Goal: Information Seeking & Learning: Learn about a topic

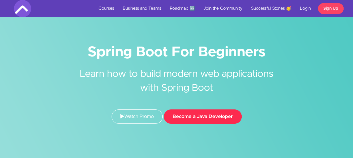
click at [207, 116] on button "Become a Java Developer" at bounding box center [203, 116] width 78 height 14
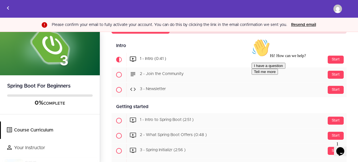
scroll to position [47, 0]
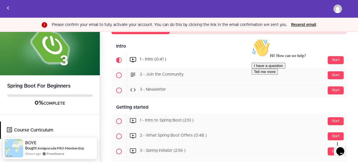
click at [330, 73] on div "Hi! How can we help? I have a question Tell me more" at bounding box center [302, 57] width 103 height 36
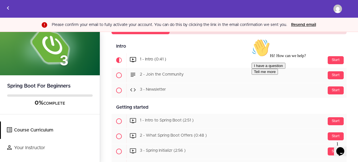
click at [333, 58] on div "Hi! How can we help? I have a question Tell me more" at bounding box center [302, 57] width 103 height 36
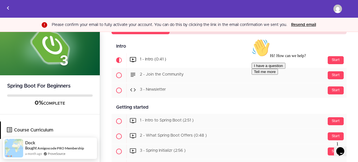
click at [333, 58] on div "Hi! How can we help? I have a question Tell me more" at bounding box center [302, 57] width 103 height 36
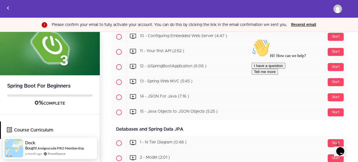
scroll to position [268, 0]
click at [285, 69] on button "I have a question" at bounding box center [268, 66] width 34 height 6
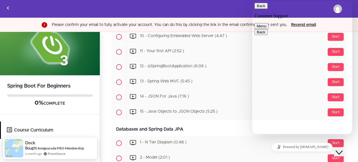
click at [252, 1] on textarea at bounding box center [252, 1] width 0 height 0
type textarea "a"
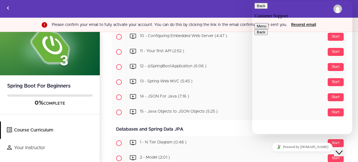
click at [252, 1] on textarea "Is this ourse free" at bounding box center [252, 1] width 0 height 0
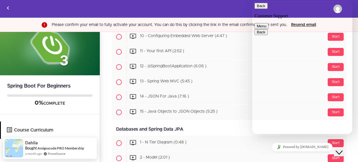
type textarea "Is this course free"
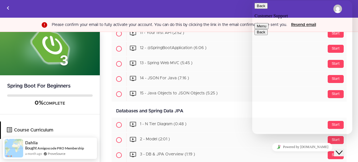
scroll to position [287, 0]
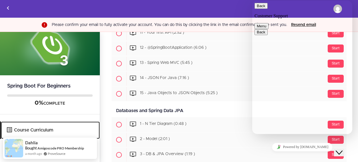
click at [35, 125] on link "Course Curriculum" at bounding box center [50, 130] width 99 height 17
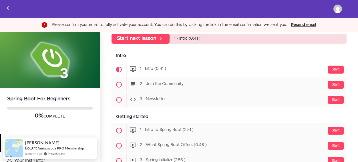
scroll to position [39, 0]
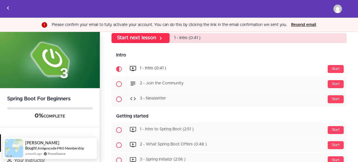
click at [157, 37] on link "Start next lesson" at bounding box center [140, 38] width 58 height 10
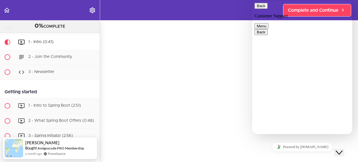
scroll to position [93, 0]
type input "Bhavana Reddy Yadala"
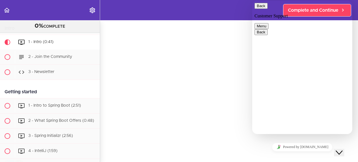
scroll to position [0, 13]
type input "bhavanareddyyadala0916@gmail.com"
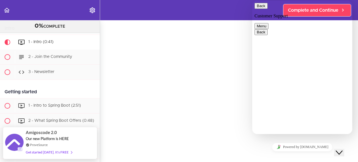
type input "919346029929"
type input "spring boot"
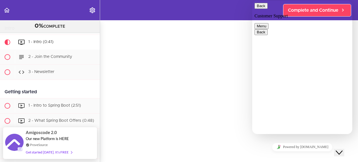
scroll to position [0, 0]
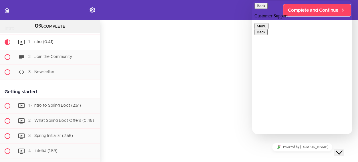
drag, startPoint x: 311, startPoint y: 69, endPoint x: 346, endPoint y: 71, distance: 34.6
copy span "Is this course free"
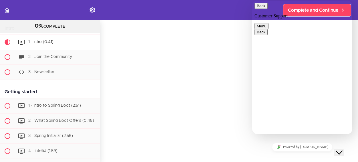
paste textarea "Is this course free"
type textarea "Is this course free"
click at [71, 57] on span "2 - Join the Community" at bounding box center [50, 57] width 44 height 4
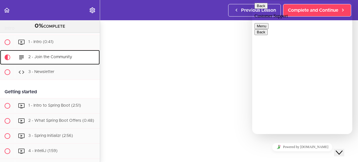
scroll to position [45, 0]
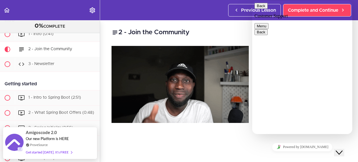
click at [342, 149] on icon "Close Chat This icon closes the chat window." at bounding box center [338, 152] width 7 height 7
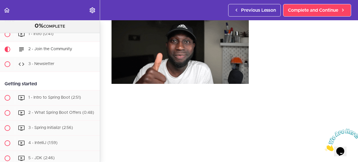
scroll to position [0, 0]
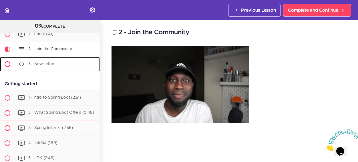
click at [50, 62] on span "3 - Newsletter" at bounding box center [41, 64] width 26 height 4
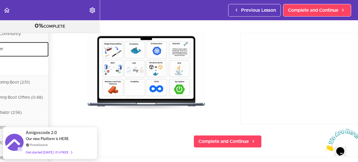
scroll to position [38, 0]
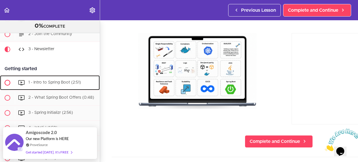
click at [30, 84] on span "1 - Intro to Spring Boot (2:51)" at bounding box center [54, 83] width 53 height 4
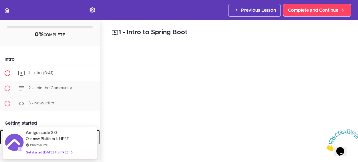
scroll to position [2, 0]
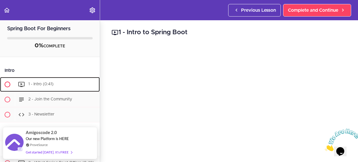
click at [45, 85] on span "1 - Intro (0:41)" at bounding box center [40, 84] width 25 height 4
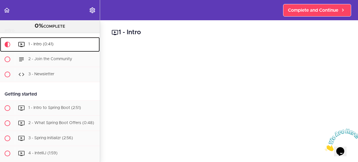
scroll to position [37, 0]
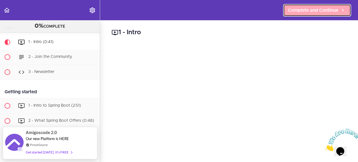
click at [327, 12] on span "Complete and Continue" at bounding box center [313, 10] width 50 height 7
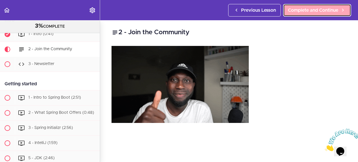
scroll to position [45, 0]
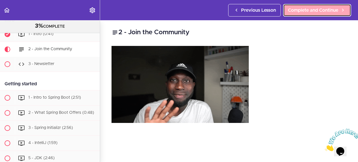
click at [327, 12] on span "Complete and Continue" at bounding box center [313, 10] width 50 height 7
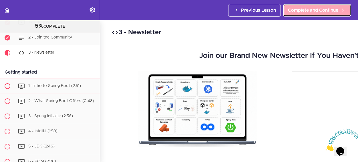
scroll to position [61, 0]
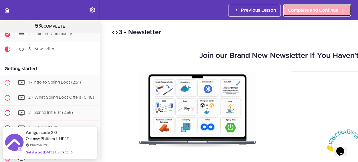
click at [324, 9] on span "Complete and Continue" at bounding box center [313, 10] width 50 height 7
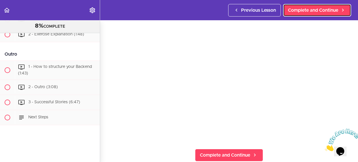
scroll to position [647, 0]
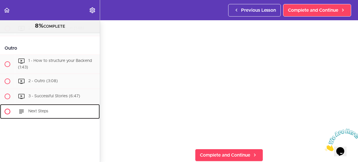
click at [22, 108] on icon at bounding box center [21, 111] width 7 height 7
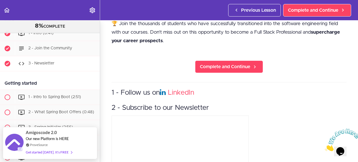
scroll to position [47, 0]
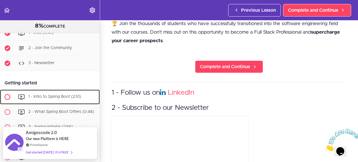
click at [66, 98] on span "1 - Intro to Spring Boot (2:51)" at bounding box center [54, 97] width 53 height 4
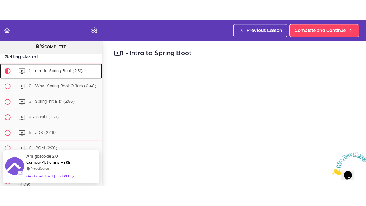
scroll to position [25, 0]
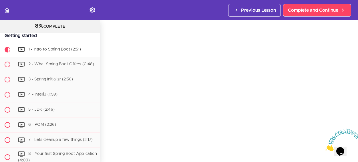
click at [325, 141] on img at bounding box center [342, 140] width 35 height 23
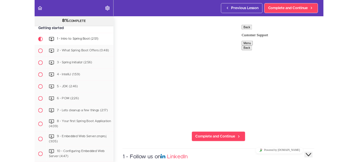
scroll to position [126, 0]
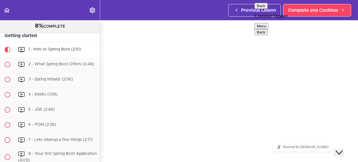
click at [340, 149] on icon "Close Chat This icon closes the chat window." at bounding box center [338, 152] width 7 height 7
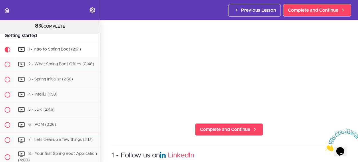
scroll to position [65, 0]
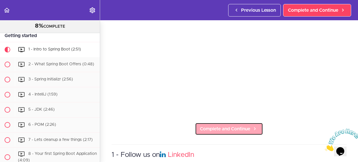
click at [243, 126] on span "Complete and Continue" at bounding box center [225, 129] width 50 height 7
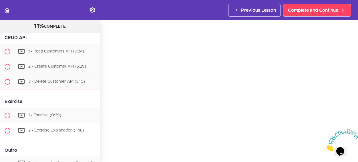
scroll to position [531, 0]
